Goal: Information Seeking & Learning: Learn about a topic

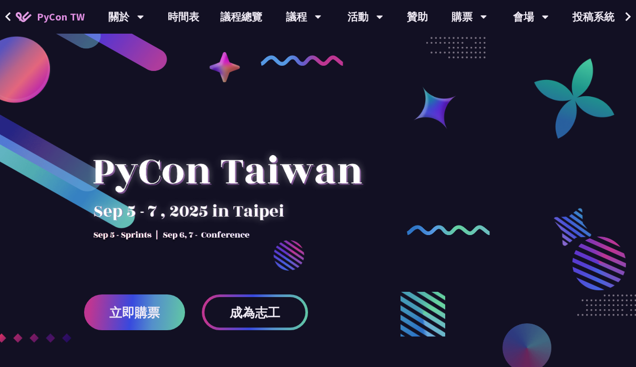
click at [242, 22] on link "議程總覽" at bounding box center [241, 17] width 63 height 34
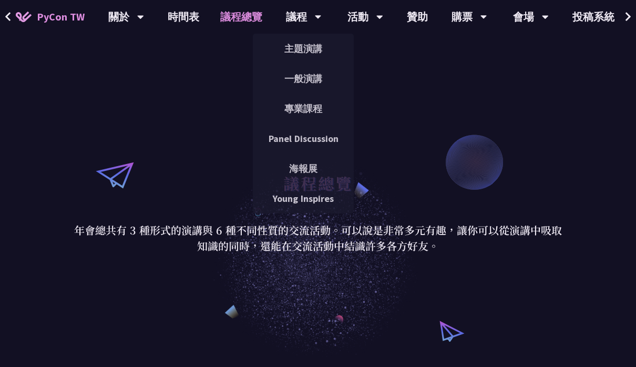
click at [310, 107] on link "專業課程" at bounding box center [303, 108] width 101 height 25
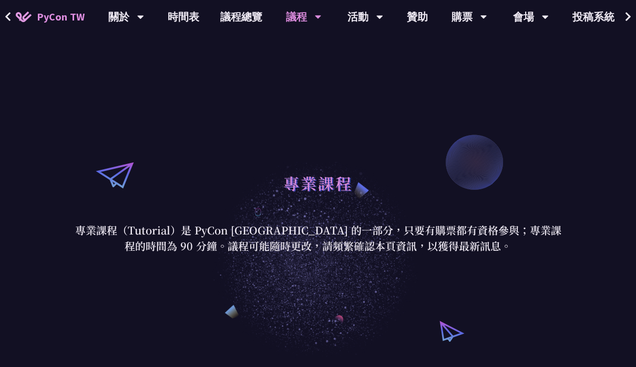
click at [231, 14] on link "議程總覽" at bounding box center [241, 17] width 63 height 34
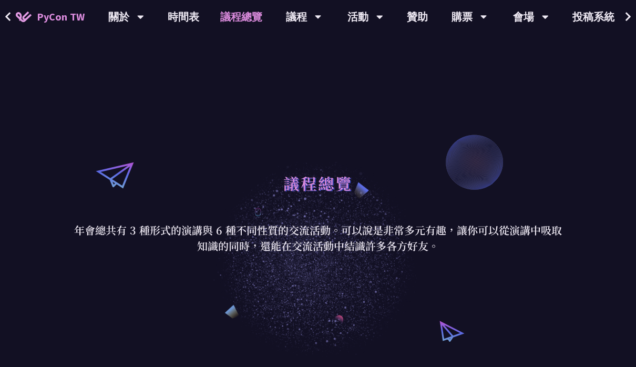
click at [180, 24] on link "時間表" at bounding box center [183, 17] width 53 height 34
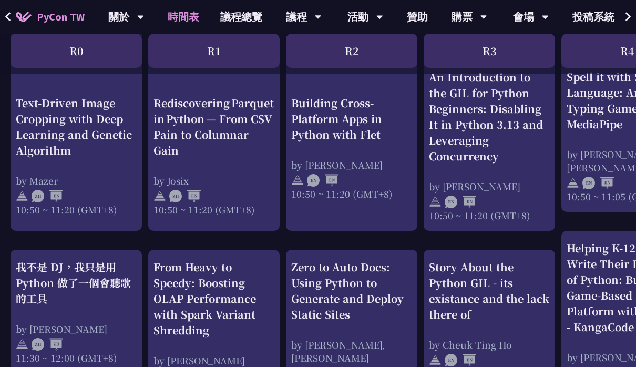
scroll to position [435, 0]
